Goal: Find specific page/section: Find specific page/section

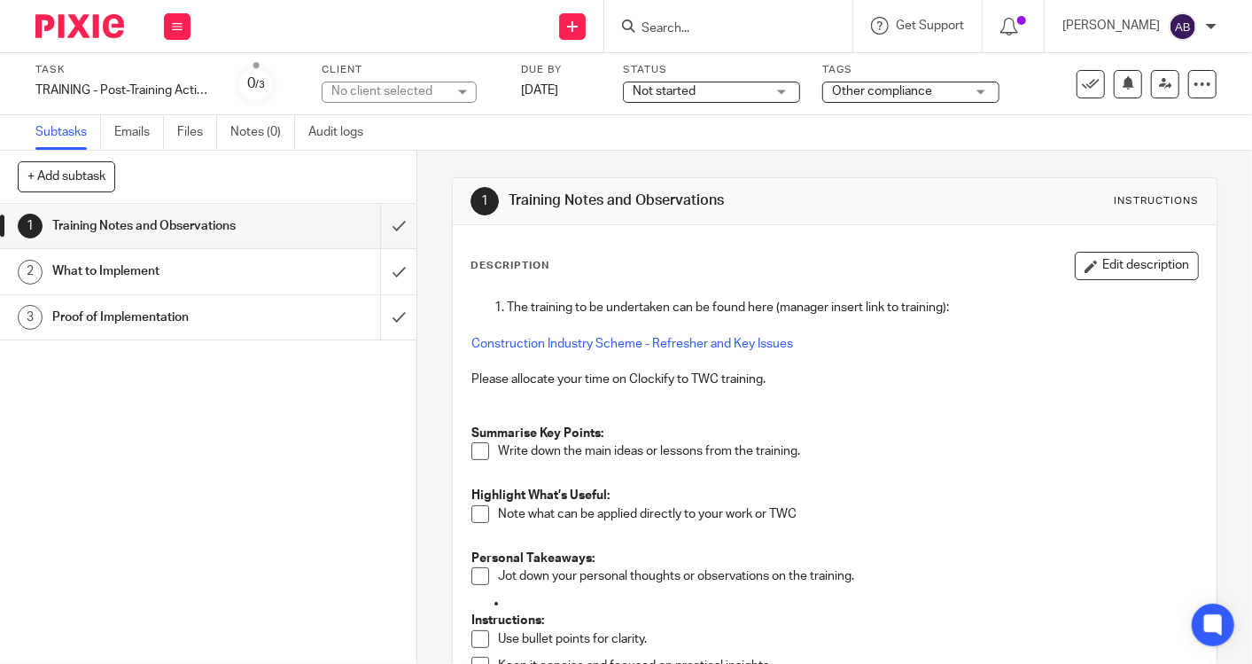
scroll to position [113, 0]
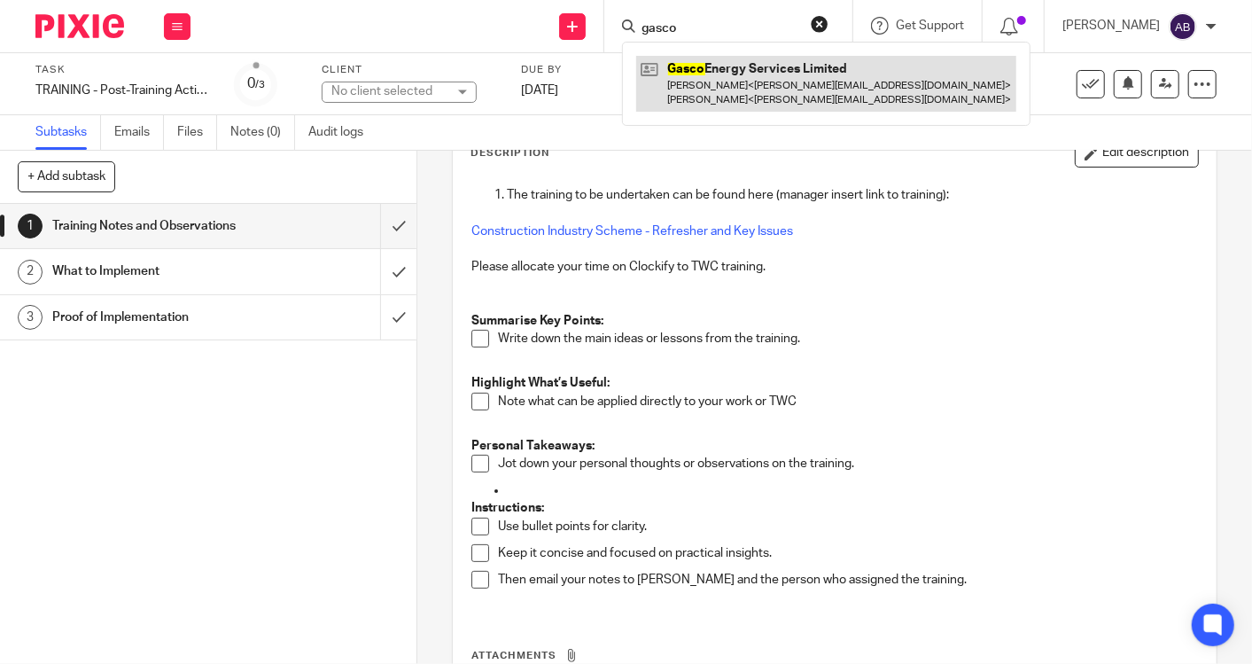
type input "gasco"
click at [699, 62] on link at bounding box center [826, 83] width 380 height 55
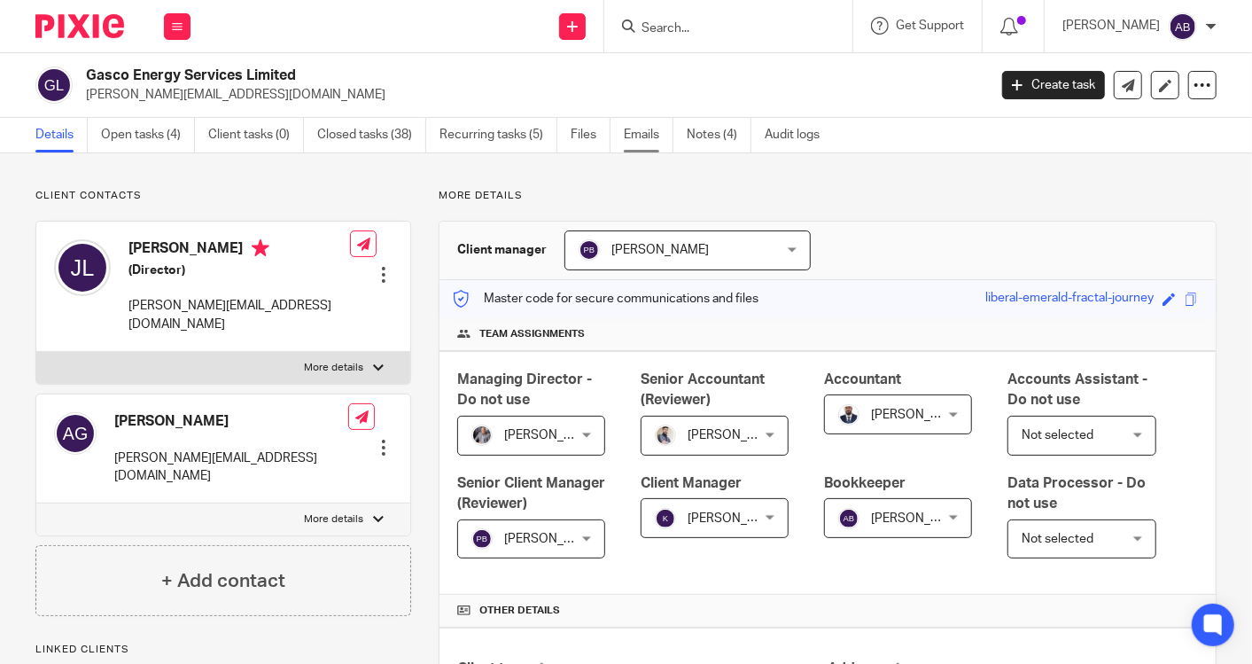
click at [641, 131] on link "Emails" at bounding box center [649, 135] width 50 height 35
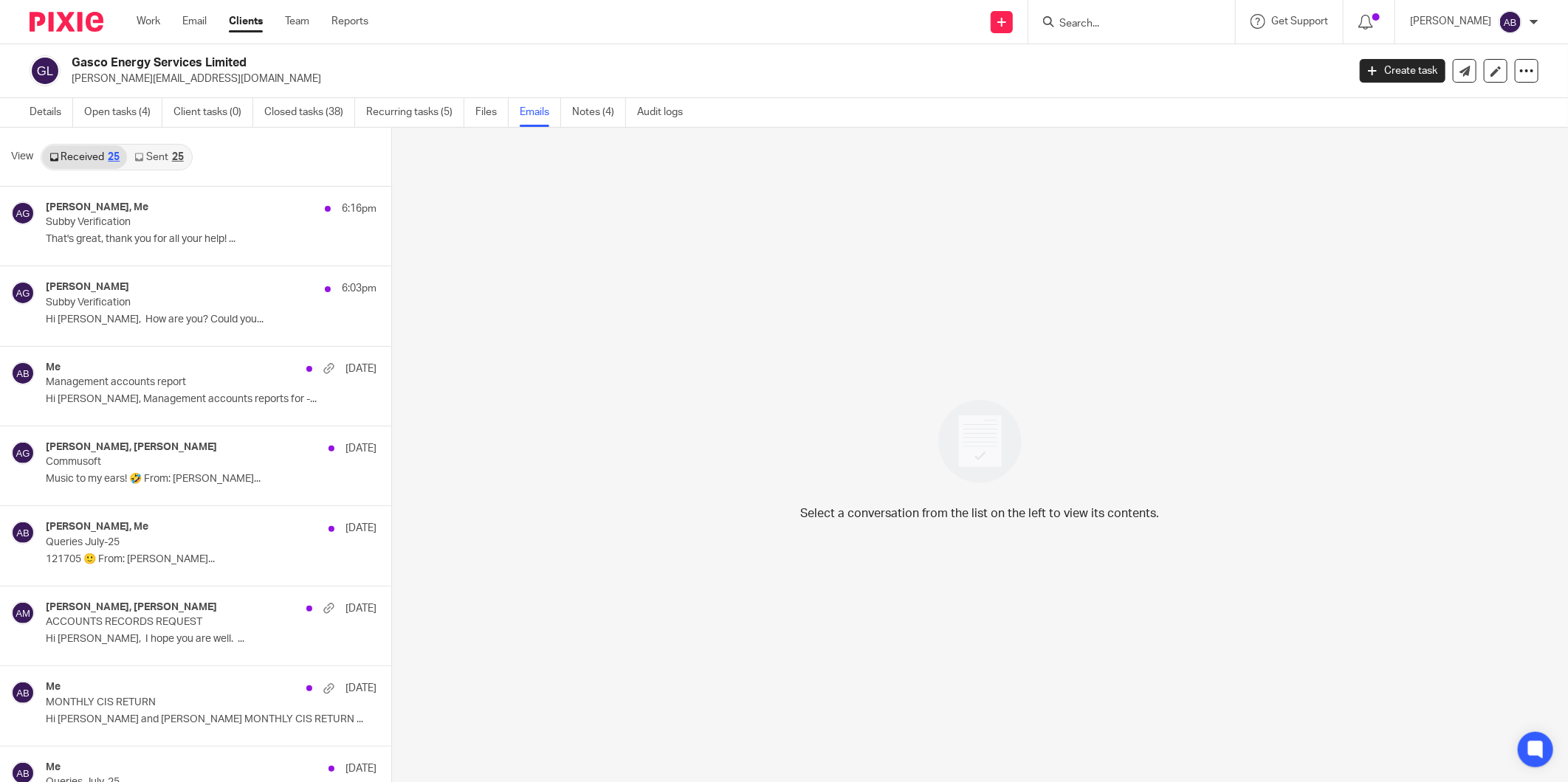
click at [1042, 34] on div at bounding box center [1131, 22] width 207 height 43
click at [1042, 27] on input "Search" at bounding box center [1124, 24] width 132 height 13
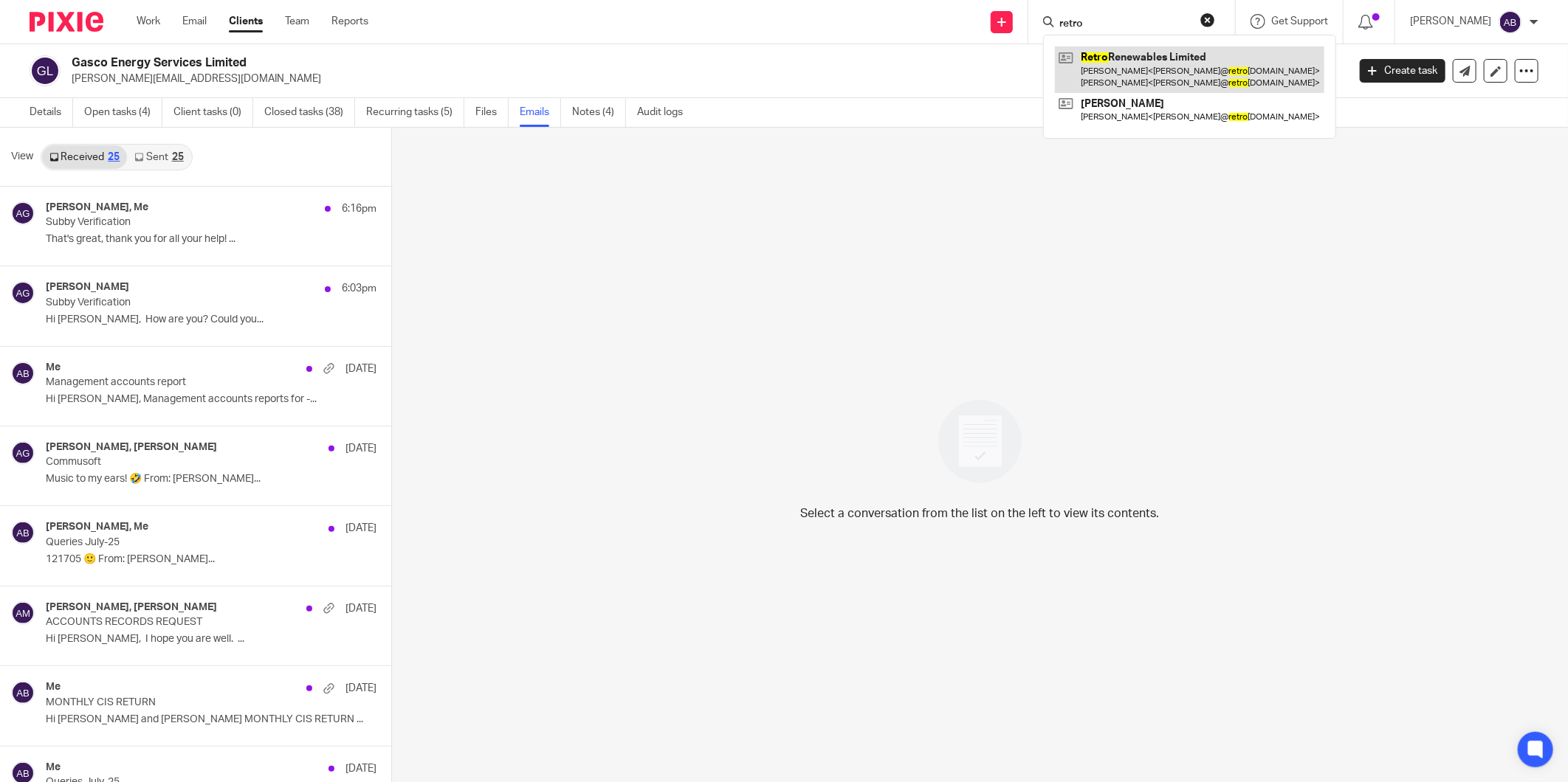
type input "retro"
click at [1042, 76] on link at bounding box center [1189, 69] width 269 height 46
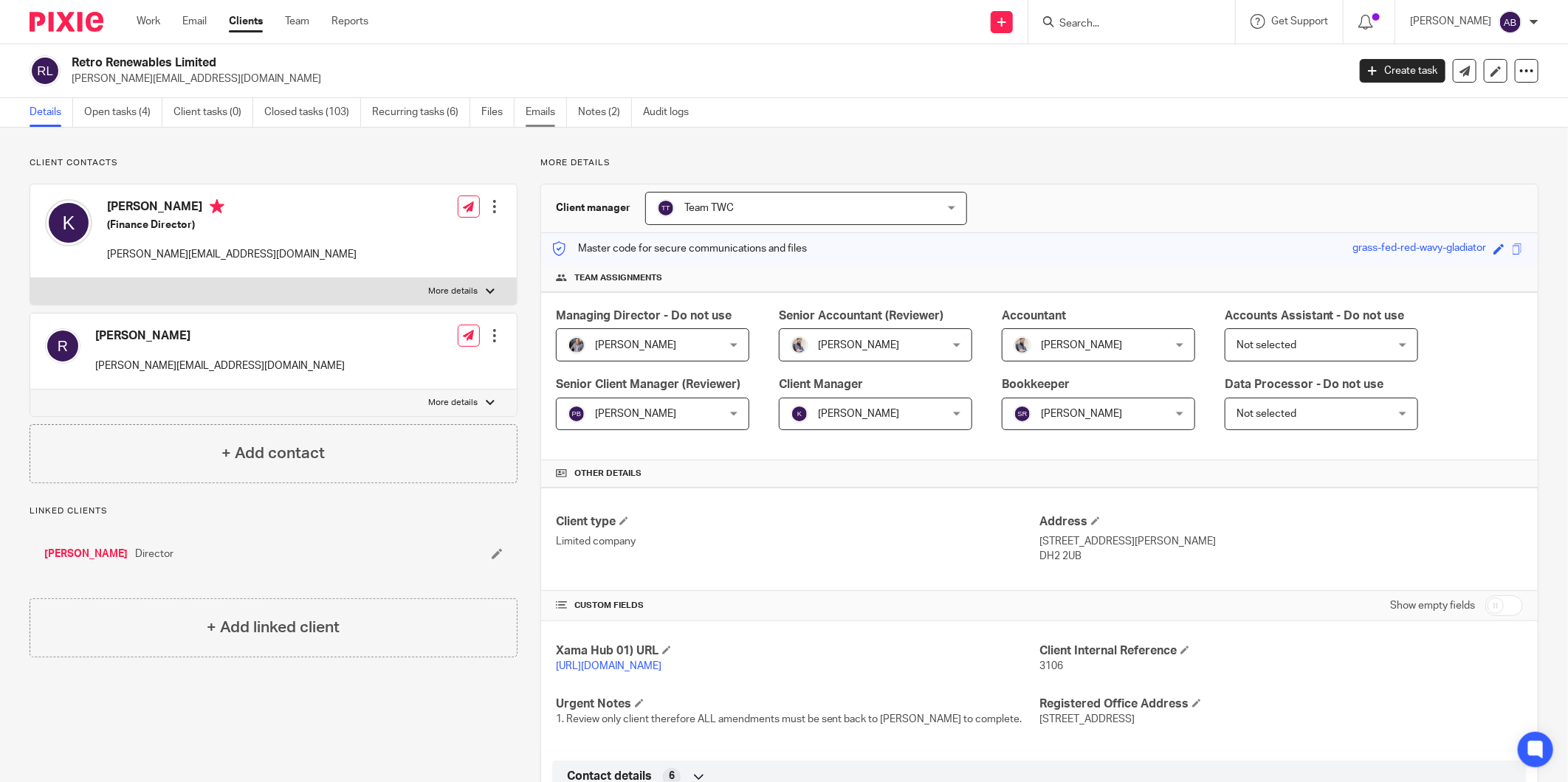
click at [541, 115] on link "Emails" at bounding box center [547, 112] width 42 height 29
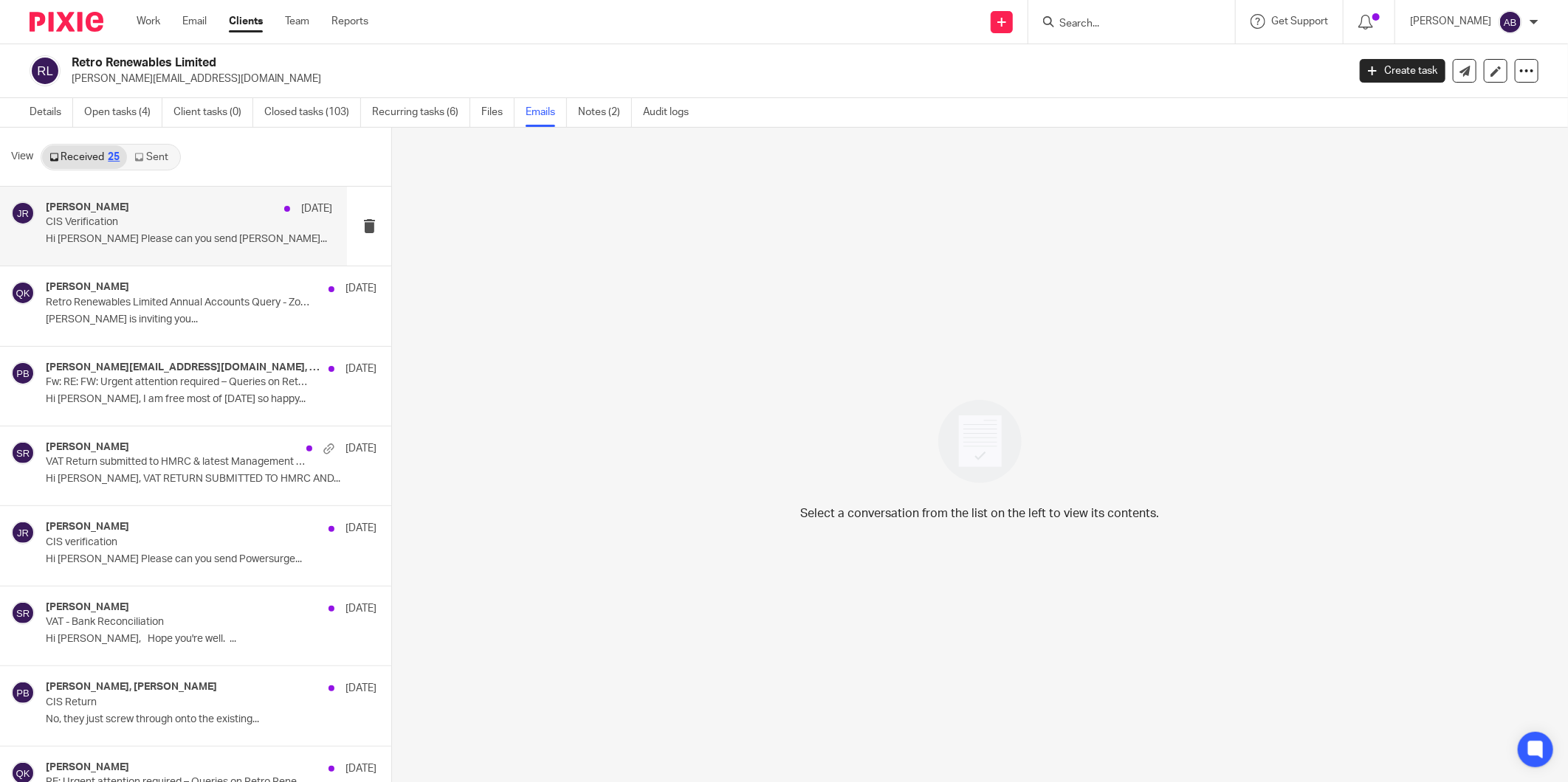
click at [130, 233] on p "Hi [PERSON_NAME] Please can you send [PERSON_NAME]..." at bounding box center [189, 239] width 287 height 12
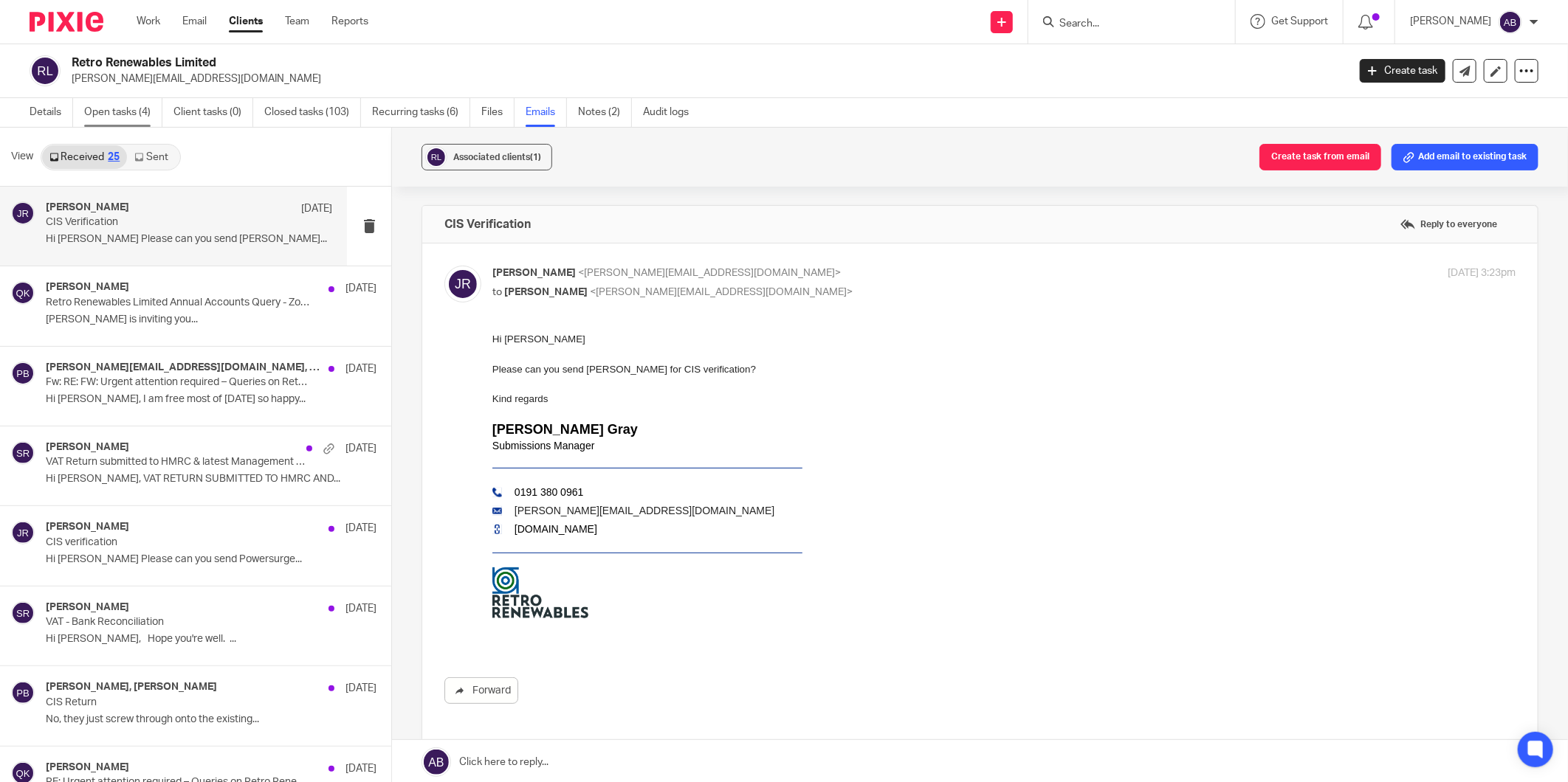
click at [118, 116] on link "Open tasks (4)" at bounding box center [123, 112] width 78 height 29
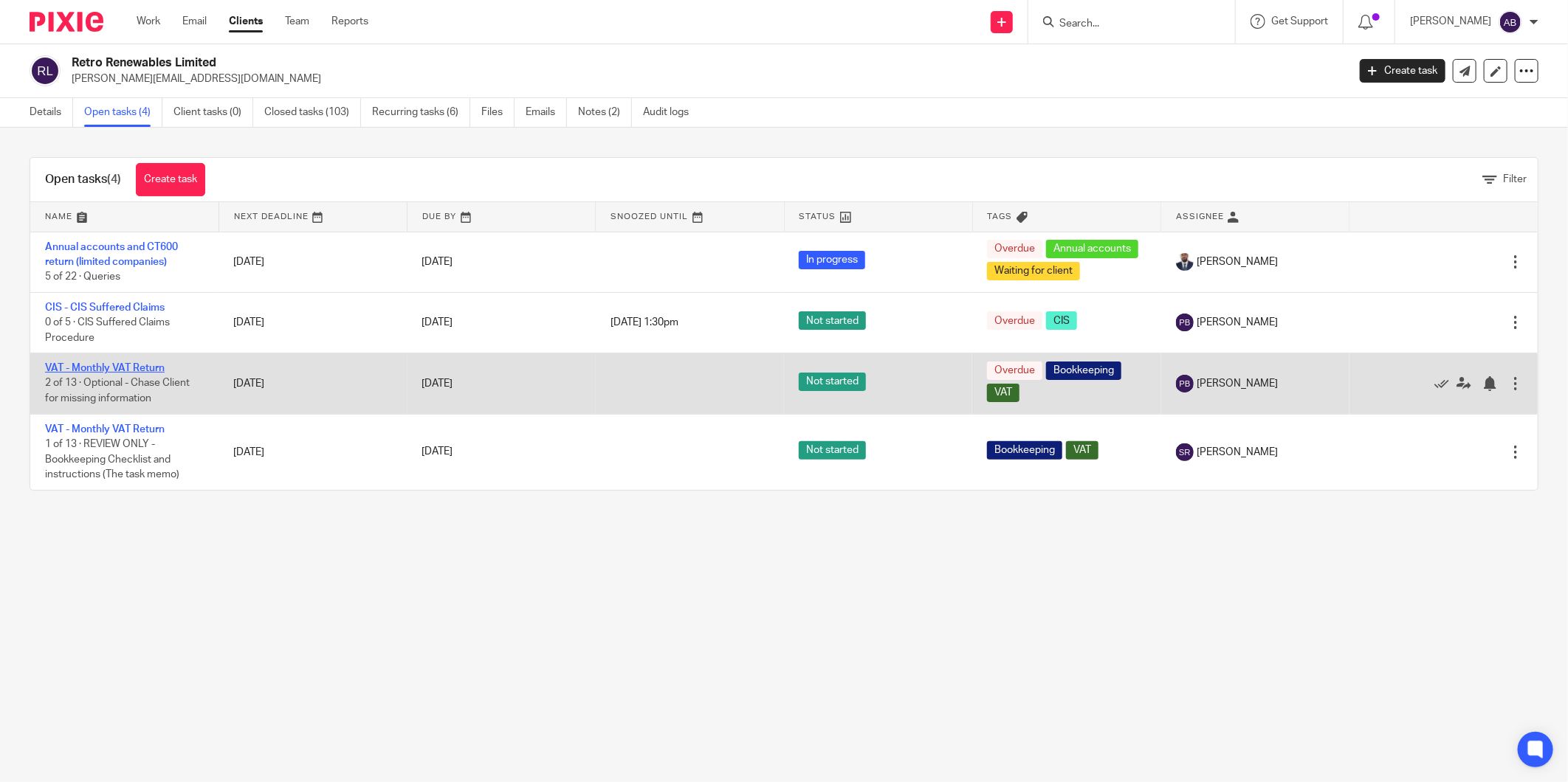
click at [134, 367] on link "VAT - Monthly VAT Return" at bounding box center [105, 368] width 120 height 10
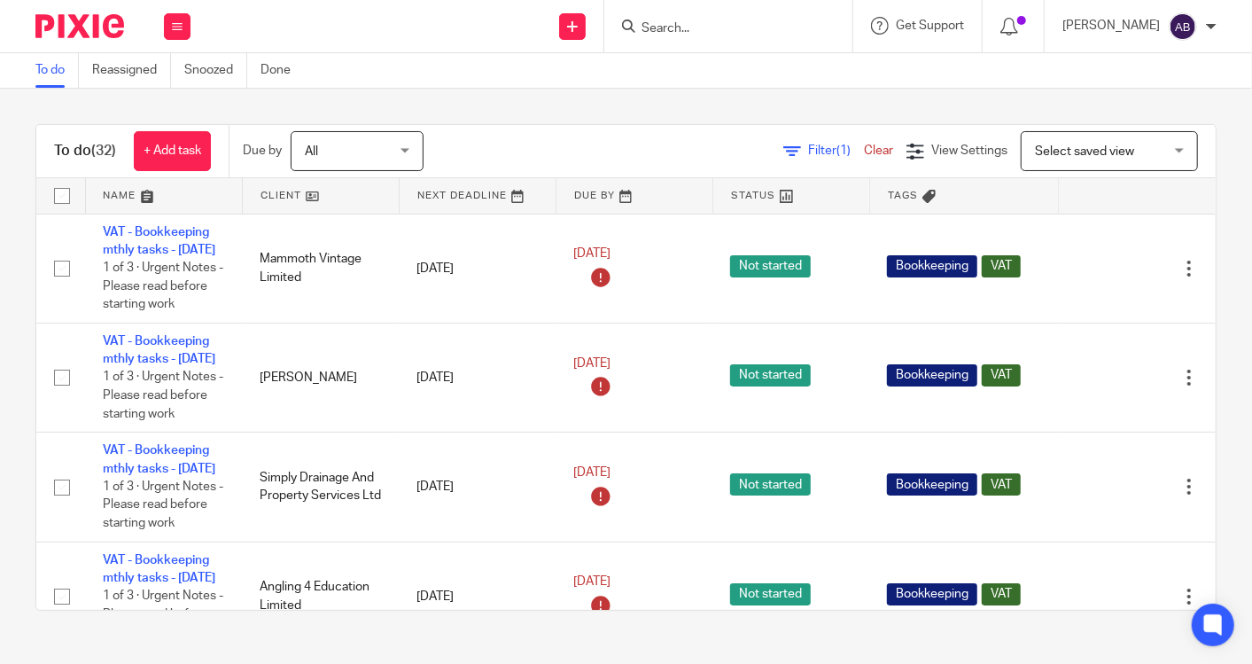
scroll to position [3081, 0]
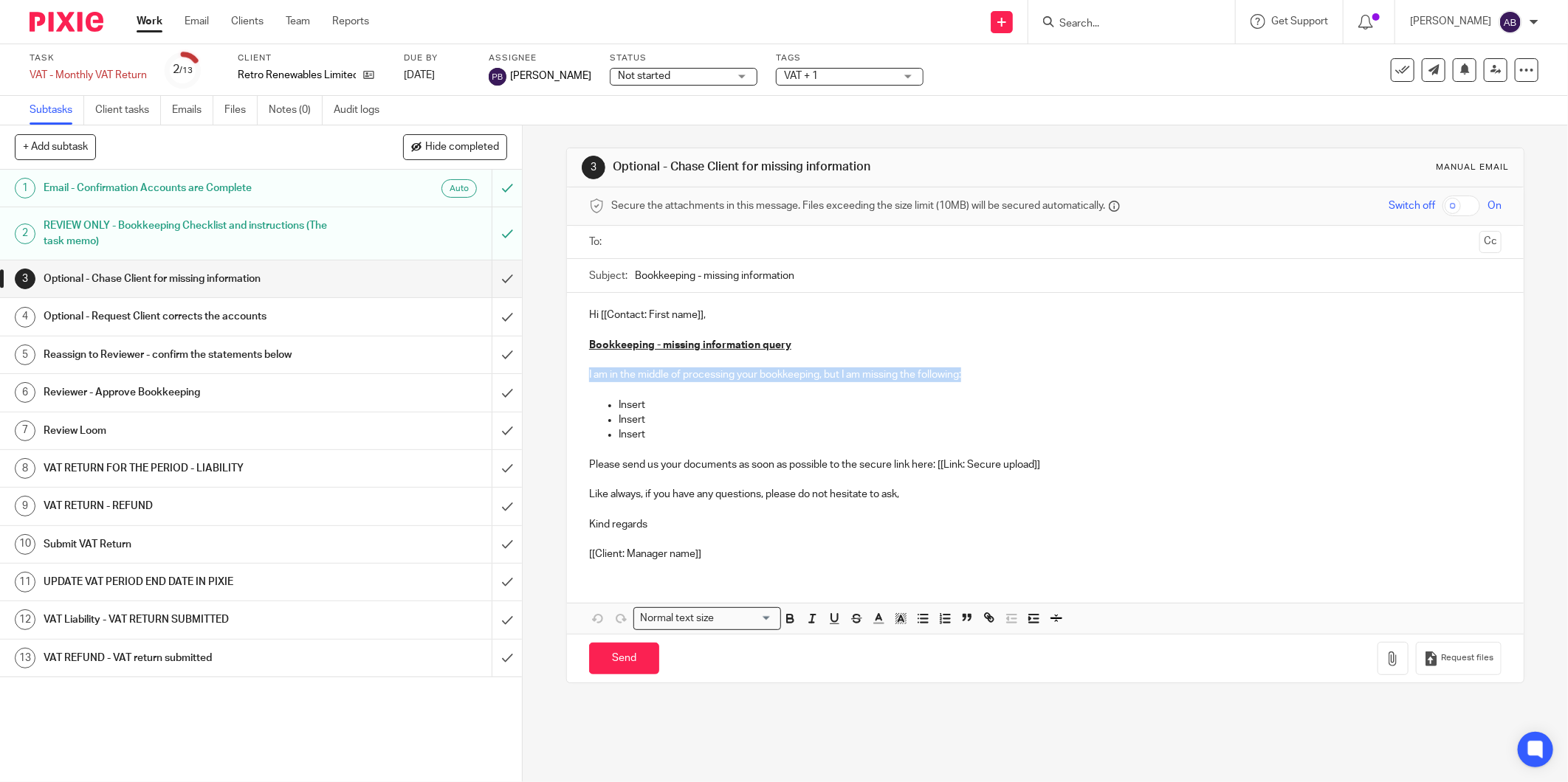
drag, startPoint x: 583, startPoint y: 373, endPoint x: 965, endPoint y: 375, distance: 382.0
click at [965, 375] on div "Hi [[Contact: First name]], Bookkeeping - missing information query I am in the…" at bounding box center [1046, 433] width 956 height 281
copy p "I am in the middle of processing your bookkeeping, but I am missing the followi…"
